Goal: Task Accomplishment & Management: Manage account settings

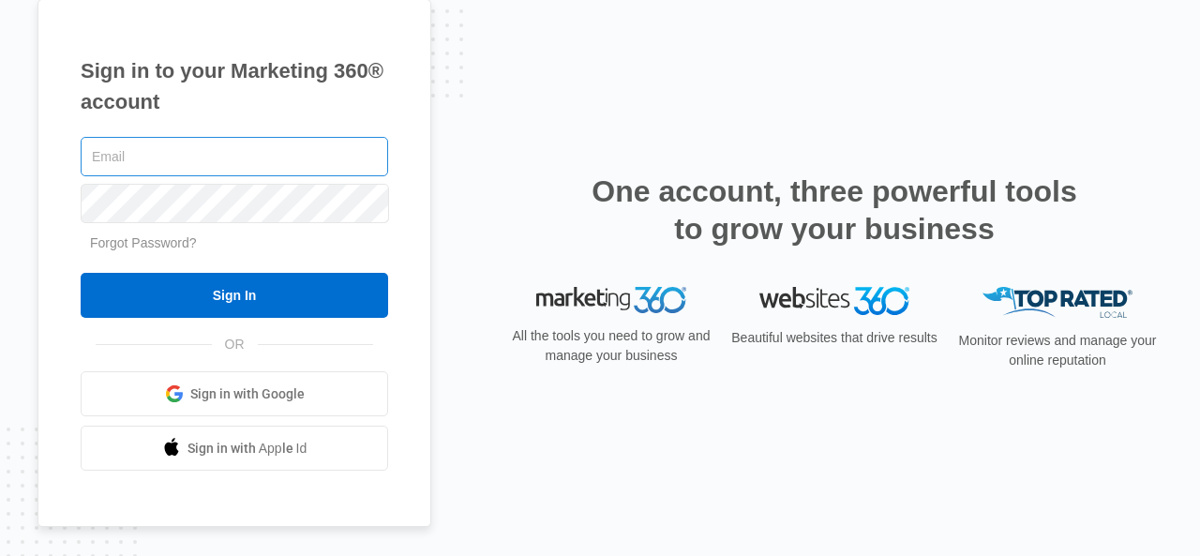
click at [210, 151] on input "text" at bounding box center [234, 156] width 307 height 39
type input "[EMAIL_ADDRESS][DOMAIN_NAME]"
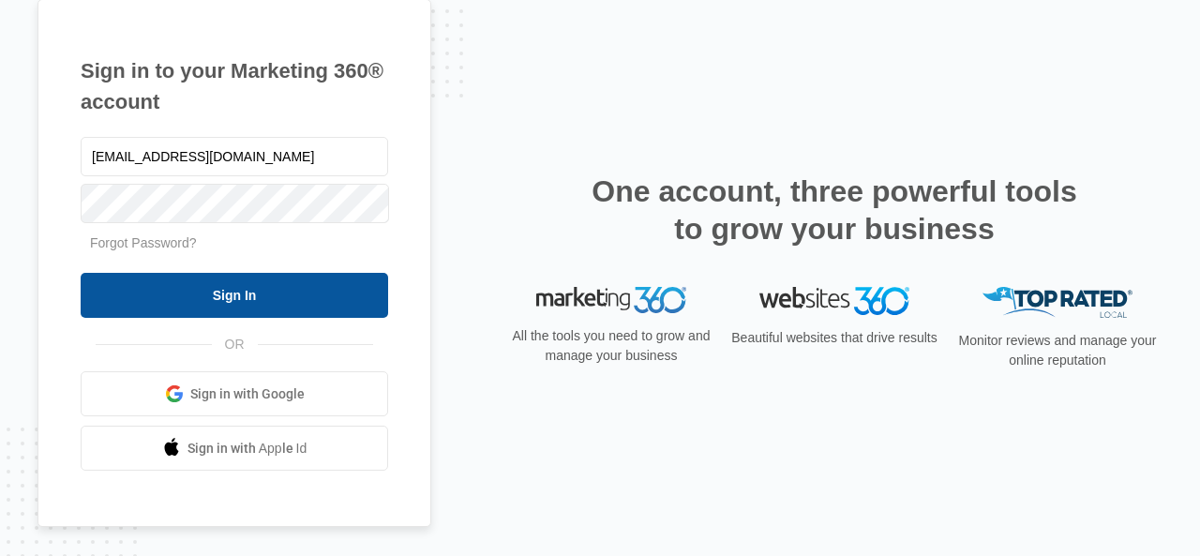
click at [232, 288] on input "Sign In" at bounding box center [234, 295] width 307 height 45
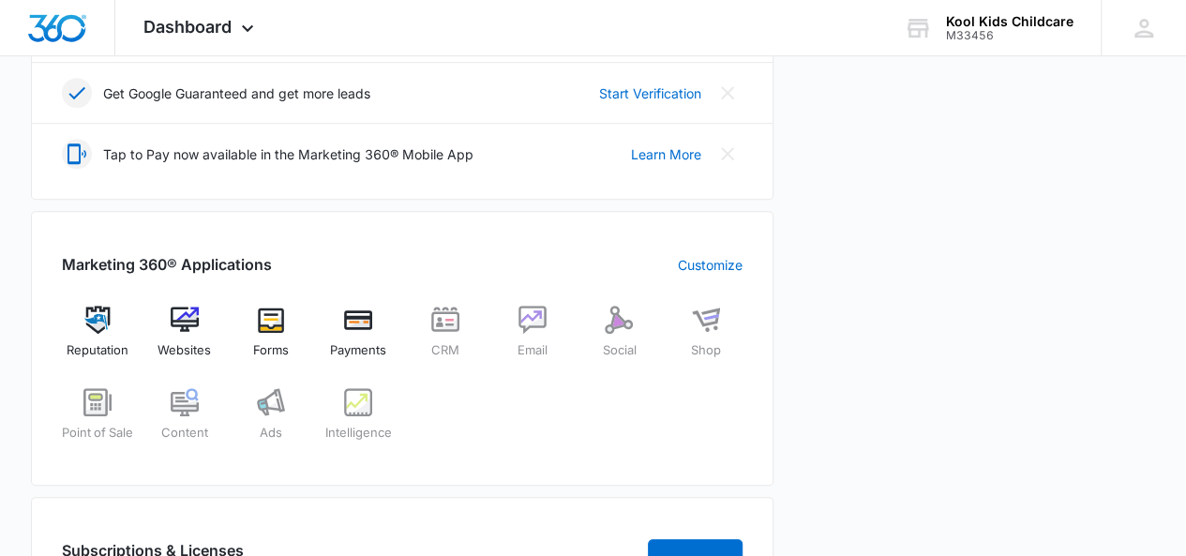
scroll to position [640, 0]
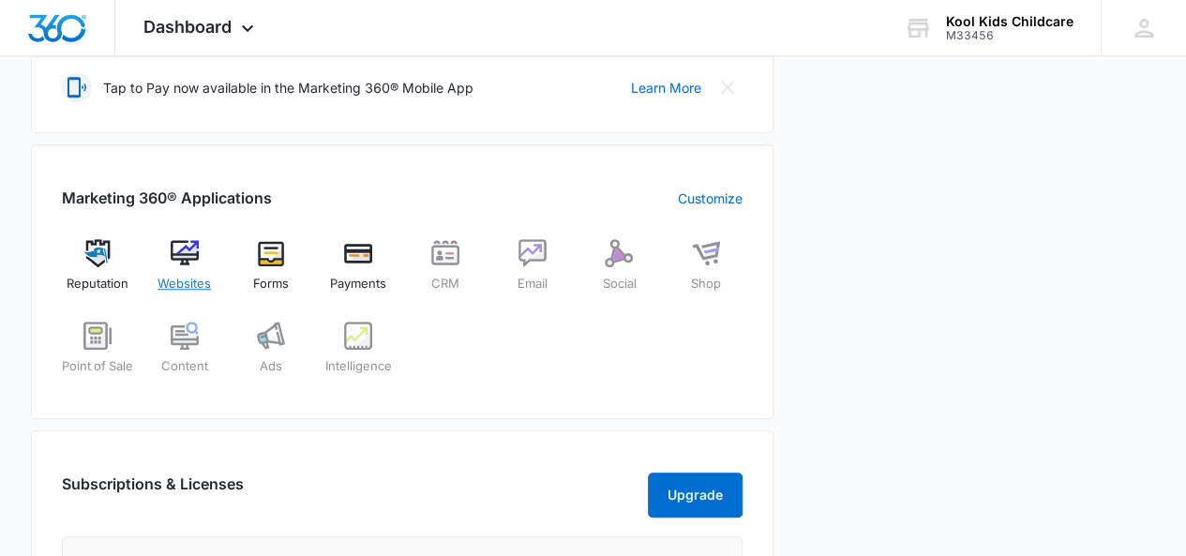
click at [176, 254] on img at bounding box center [185, 253] width 28 height 28
